Goal: Book appointment/travel/reservation

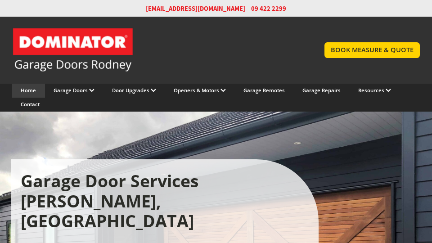
click at [24, 84] on div "Home" at bounding box center [28, 91] width 33 height 14
click at [63, 84] on div "Garage Doors Sectional Doors Roller Doors Custom Made Doors Colours & Texture S…" at bounding box center [74, 91] width 58 height 14
click at [119, 84] on div "Door Upgrades Garage Insulation Garage Door Windows" at bounding box center [134, 91] width 62 height 14
click at [153, 84] on div "Door Upgrades Garage Insulation Garage Door Windows" at bounding box center [134, 91] width 62 height 14
click at [188, 84] on div "Openers & Motors Sectional & Tilt Openers Roller Openers Opener Accessories" at bounding box center [200, 91] width 70 height 14
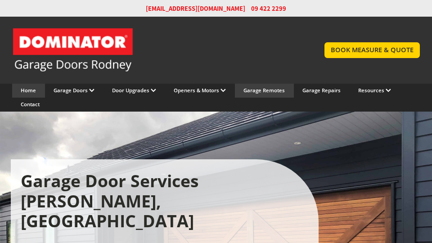
click at [246, 84] on div "Garage Remotes" at bounding box center [264, 91] width 59 height 14
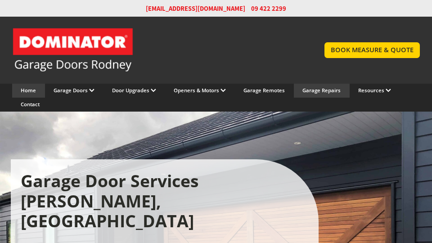
click at [302, 84] on div "Garage Repairs" at bounding box center [322, 91] width 56 height 14
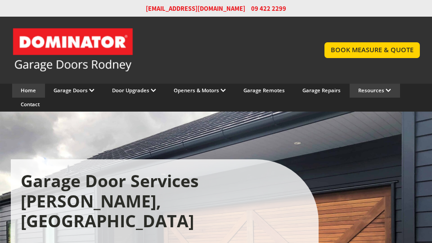
click at [388, 84] on div "Resources Learning Centre Warranty Info Brochures & Manuals" at bounding box center [374, 91] width 50 height 14
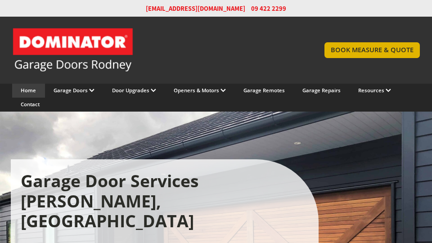
click at [388, 44] on link "BOOK MEASURE & QUOTE" at bounding box center [371, 50] width 95 height 16
